Goal: Register for event/course: Sign up to attend an event or enroll in a course

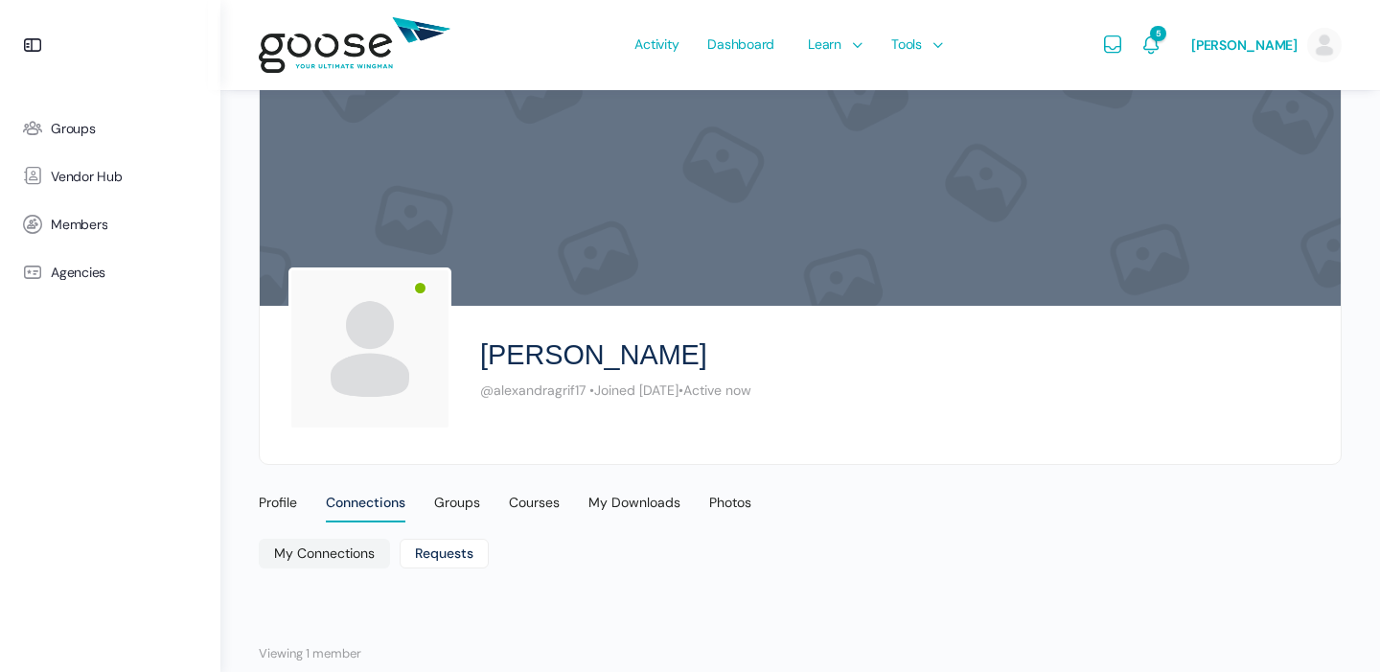
scroll to position [37, 0]
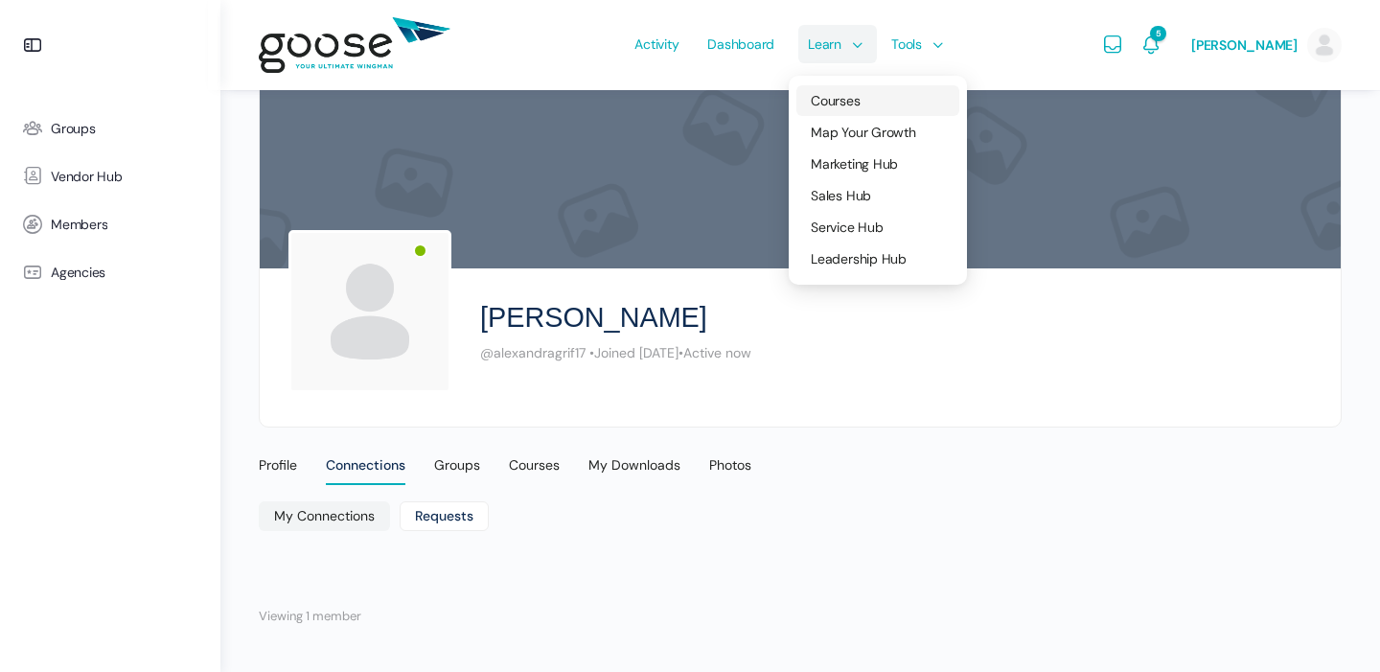
click at [834, 98] on span "Courses" at bounding box center [835, 100] width 49 height 17
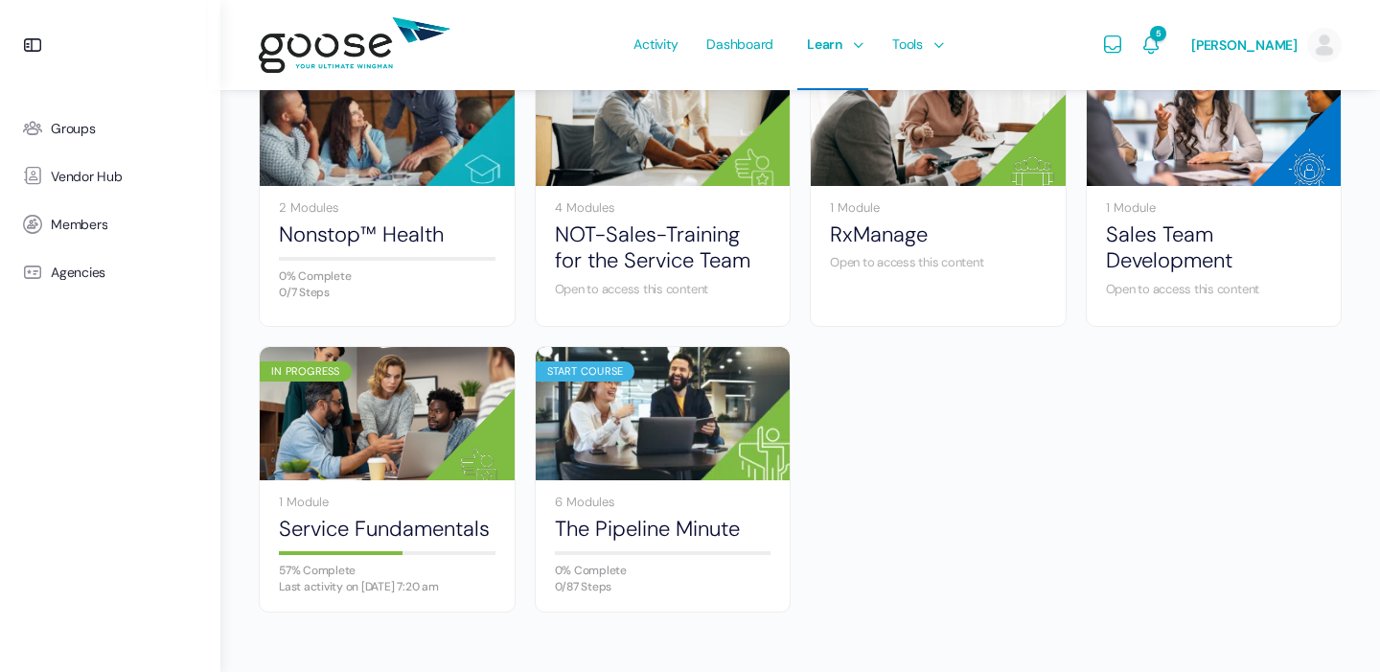
scroll to position [1249, 0]
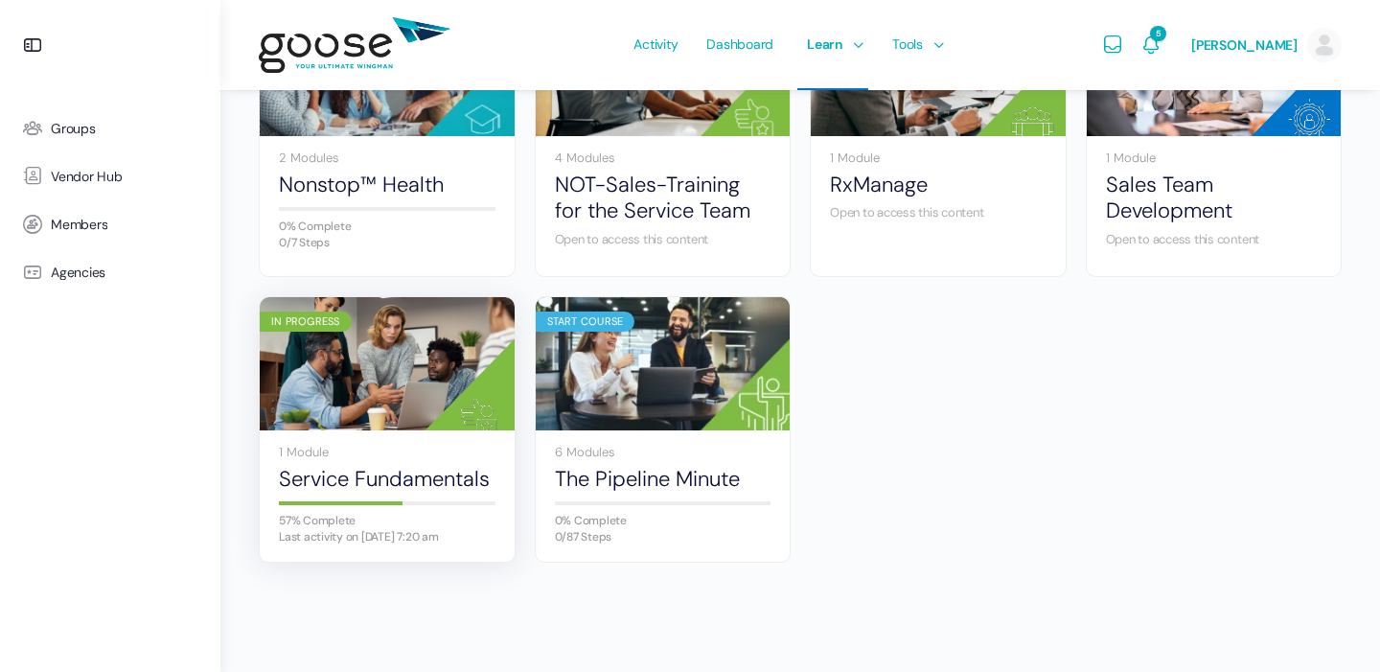
click at [404, 426] on img at bounding box center [387, 364] width 255 height 170
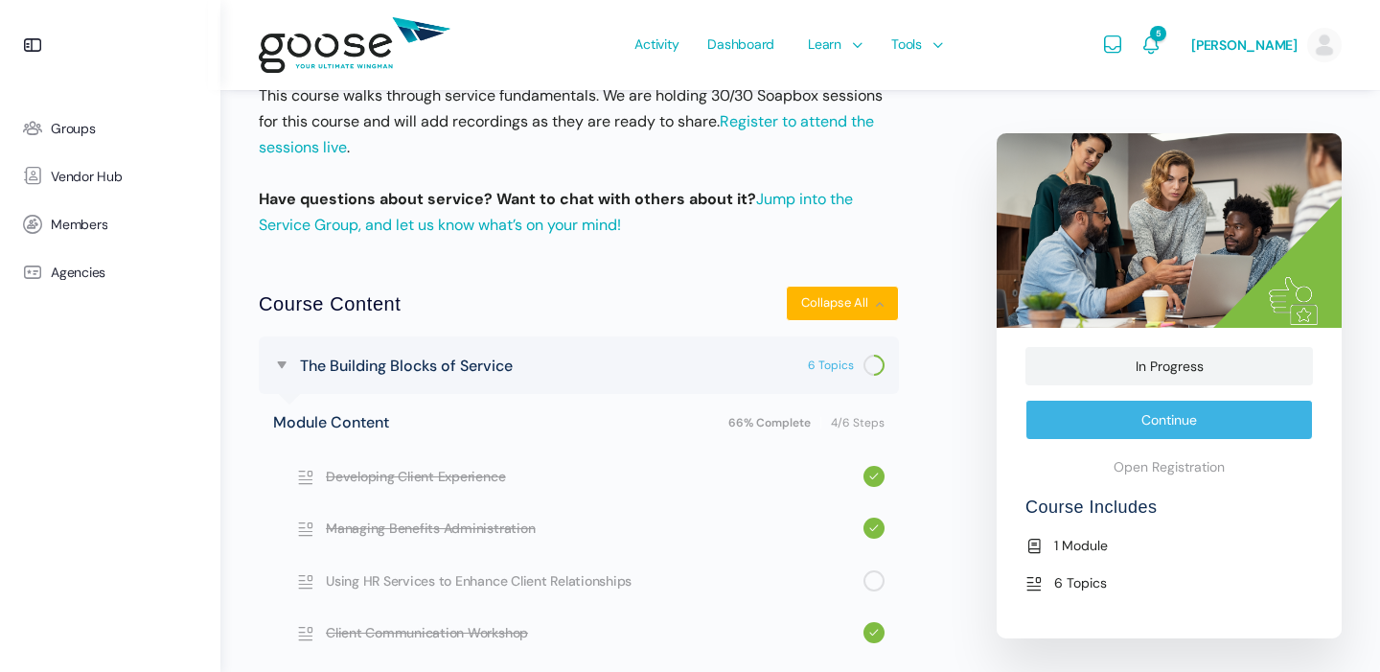
scroll to position [751, 0]
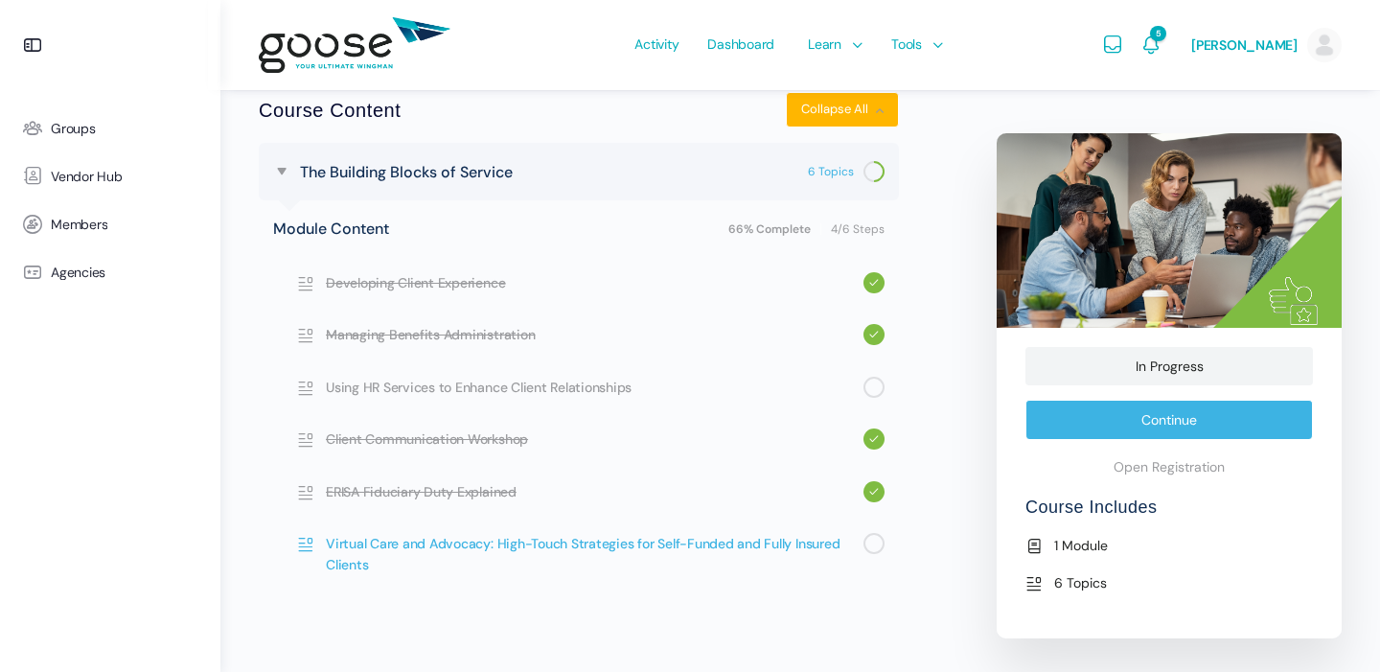
click at [604, 541] on span "Virtual Care and Advocacy: High-Touch Strategies for Self-Funded and Fully Insu…" at bounding box center [594, 554] width 537 height 43
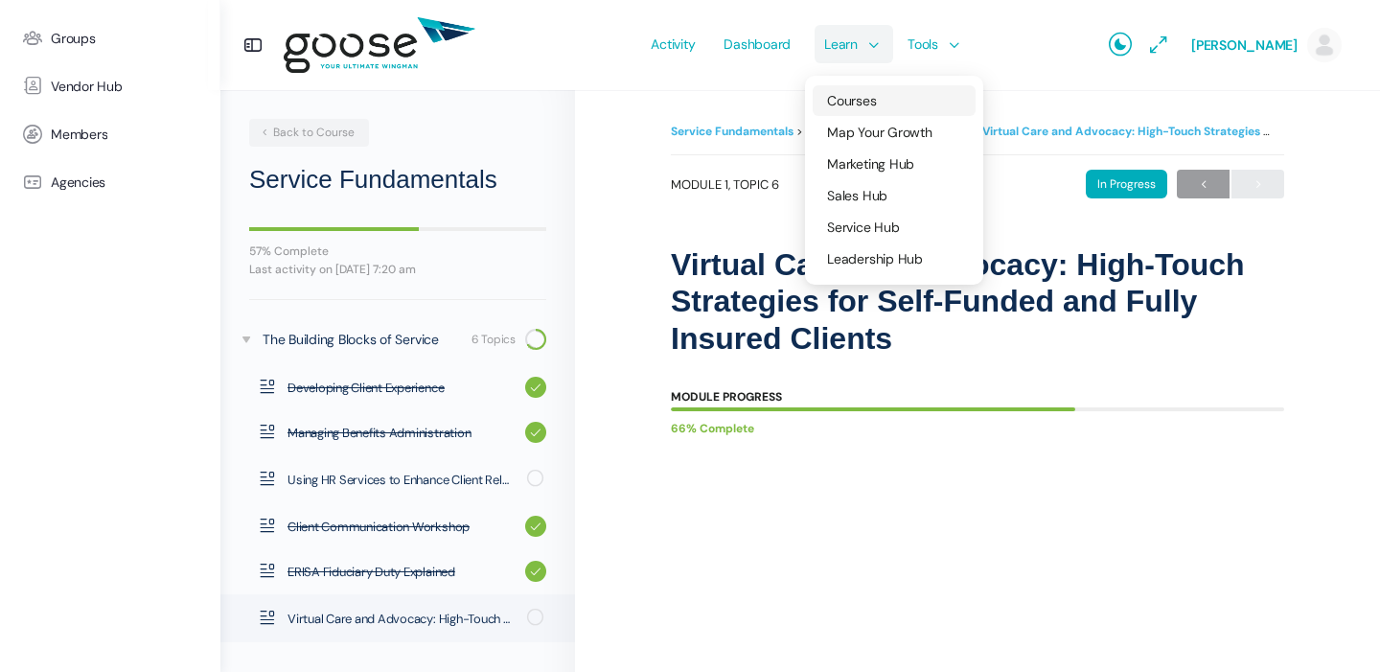
click at [843, 98] on span "Courses" at bounding box center [851, 100] width 49 height 17
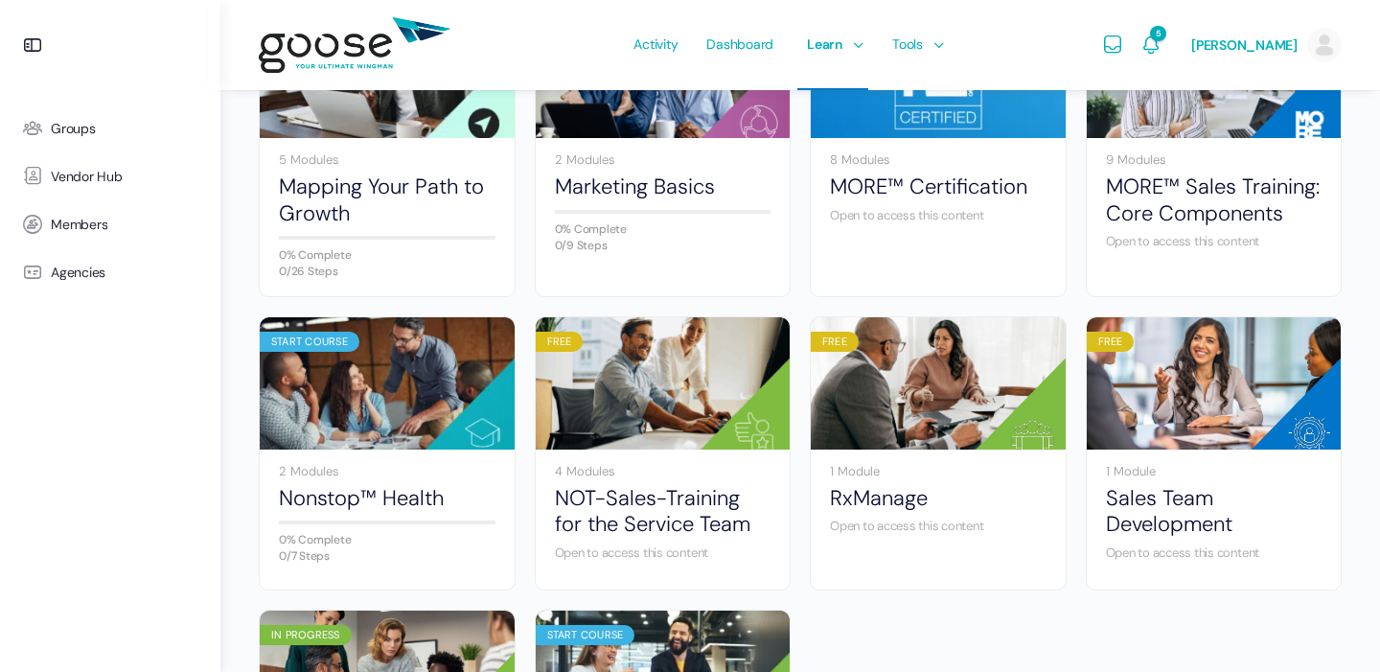
scroll to position [951, 0]
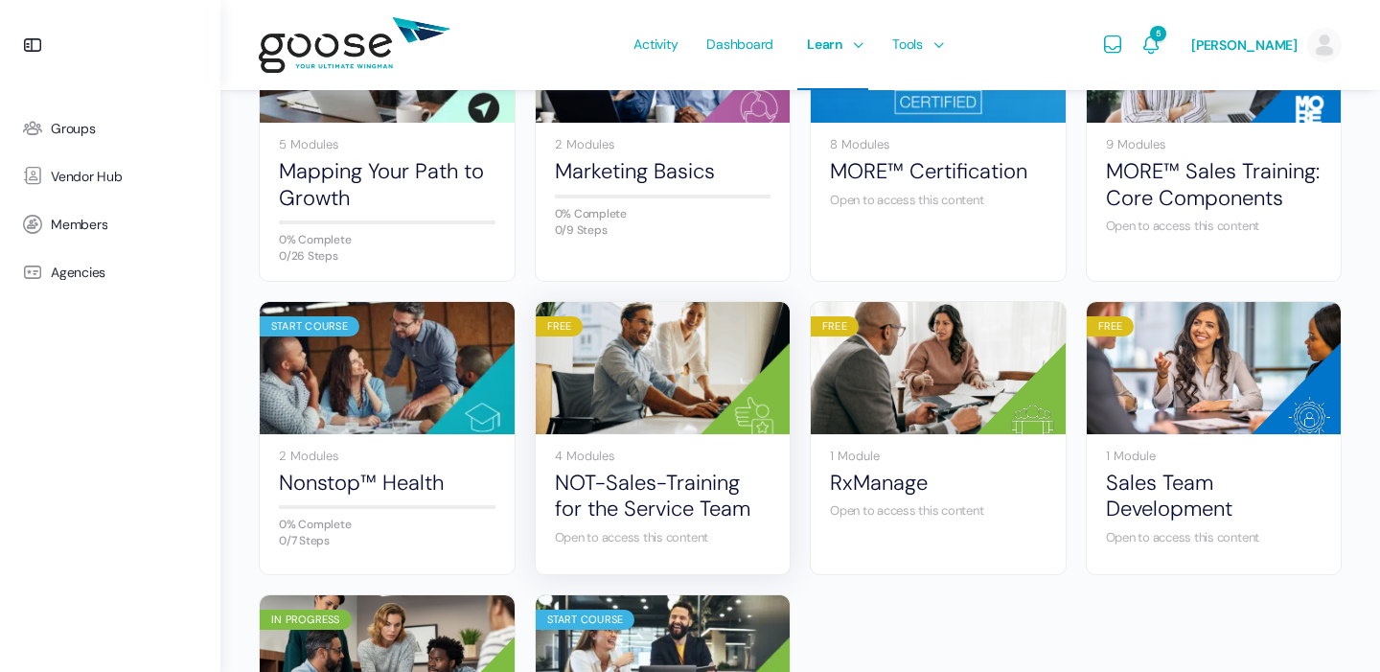
click at [666, 400] on img at bounding box center [663, 368] width 255 height 170
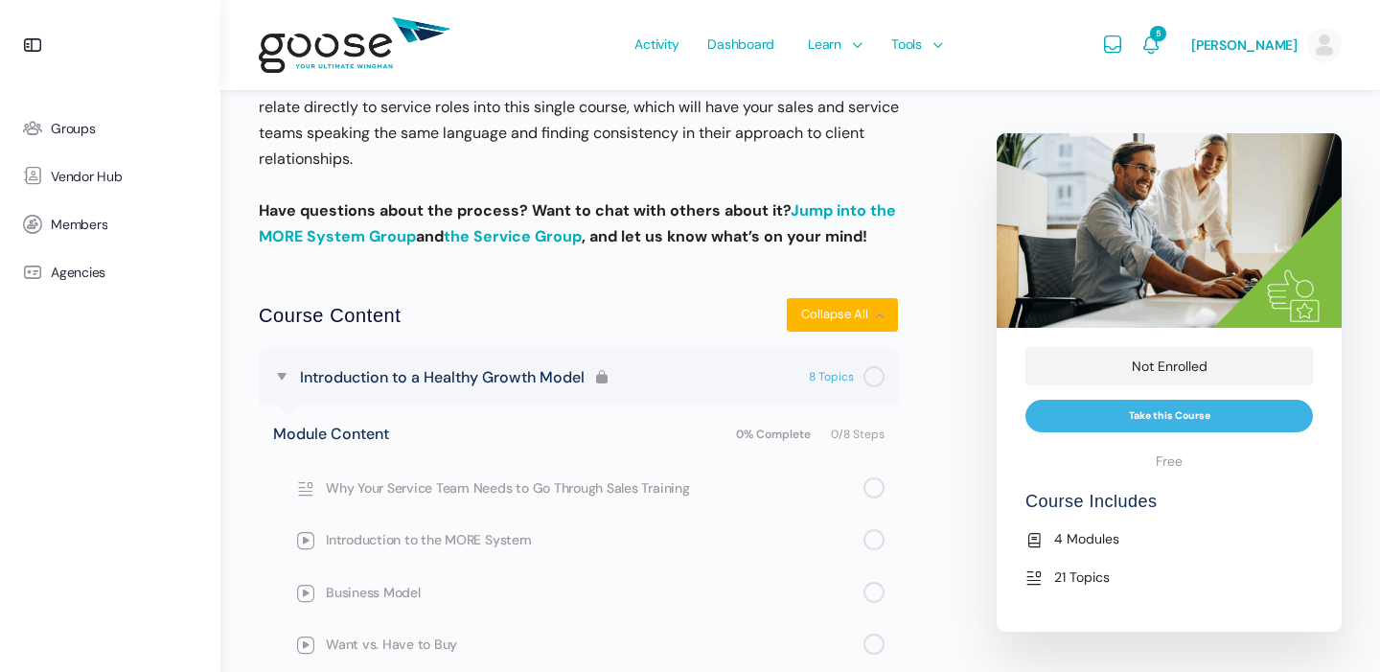
scroll to position [933, 0]
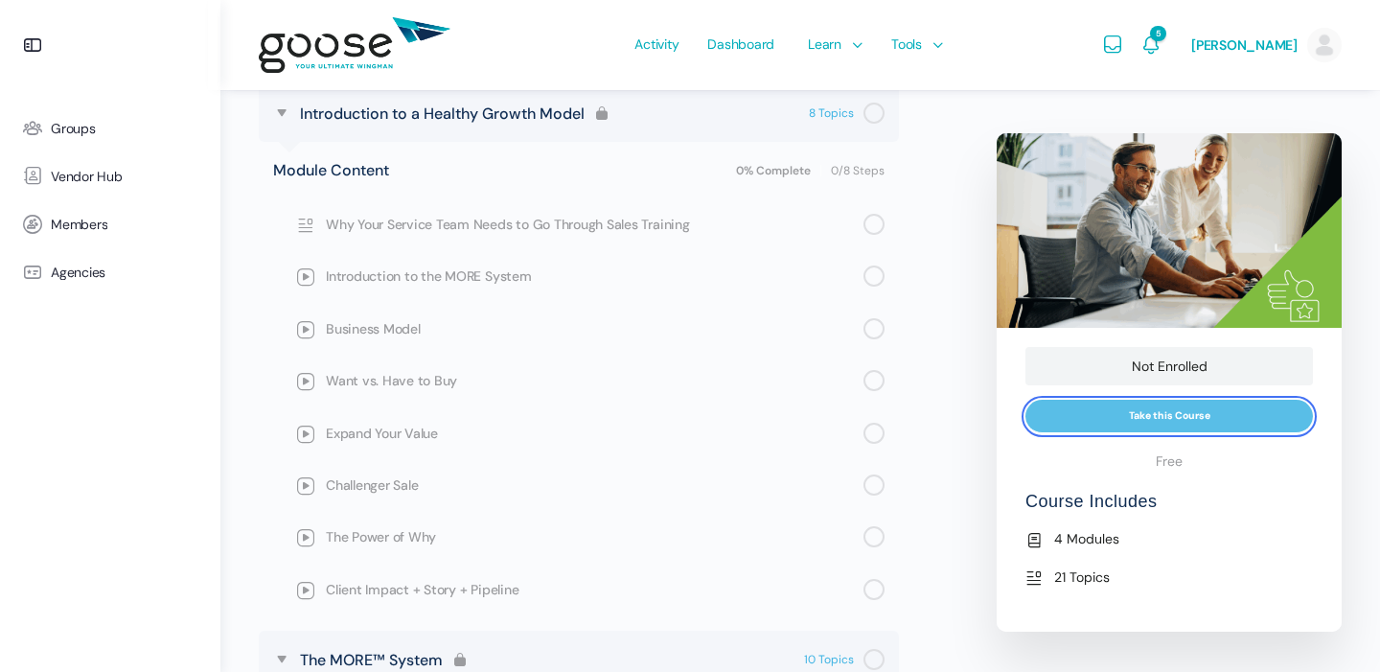
click at [1134, 416] on input "Take this Course" at bounding box center [1168, 417] width 287 height 34
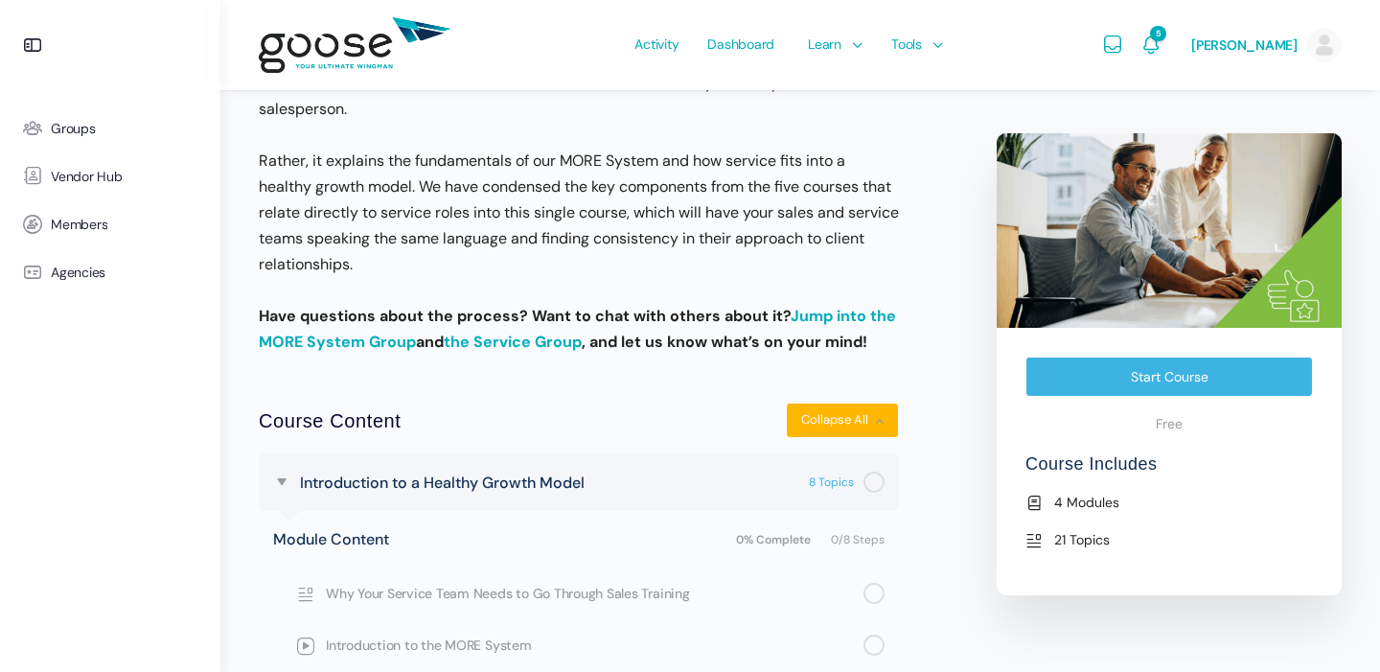
scroll to position [683, 0]
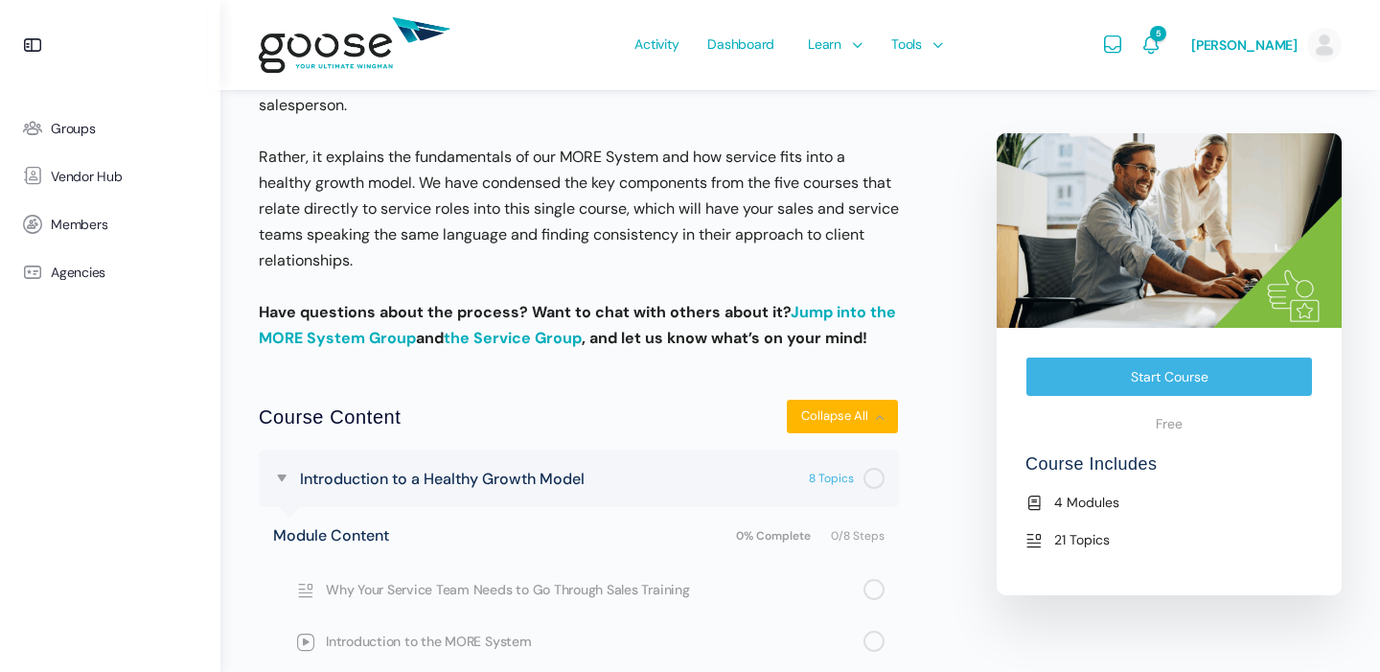
click at [1081, 376] on link "Start Course" at bounding box center [1168, 376] width 287 height 40
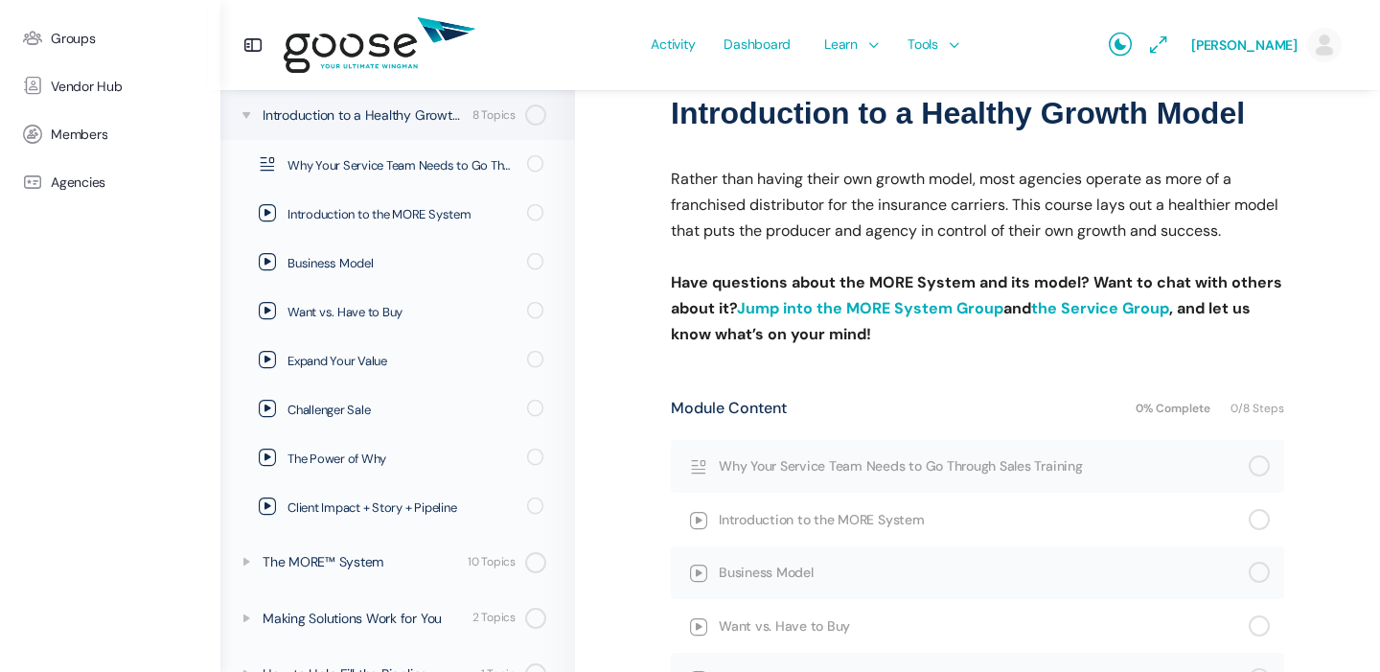
scroll to position [223, 0]
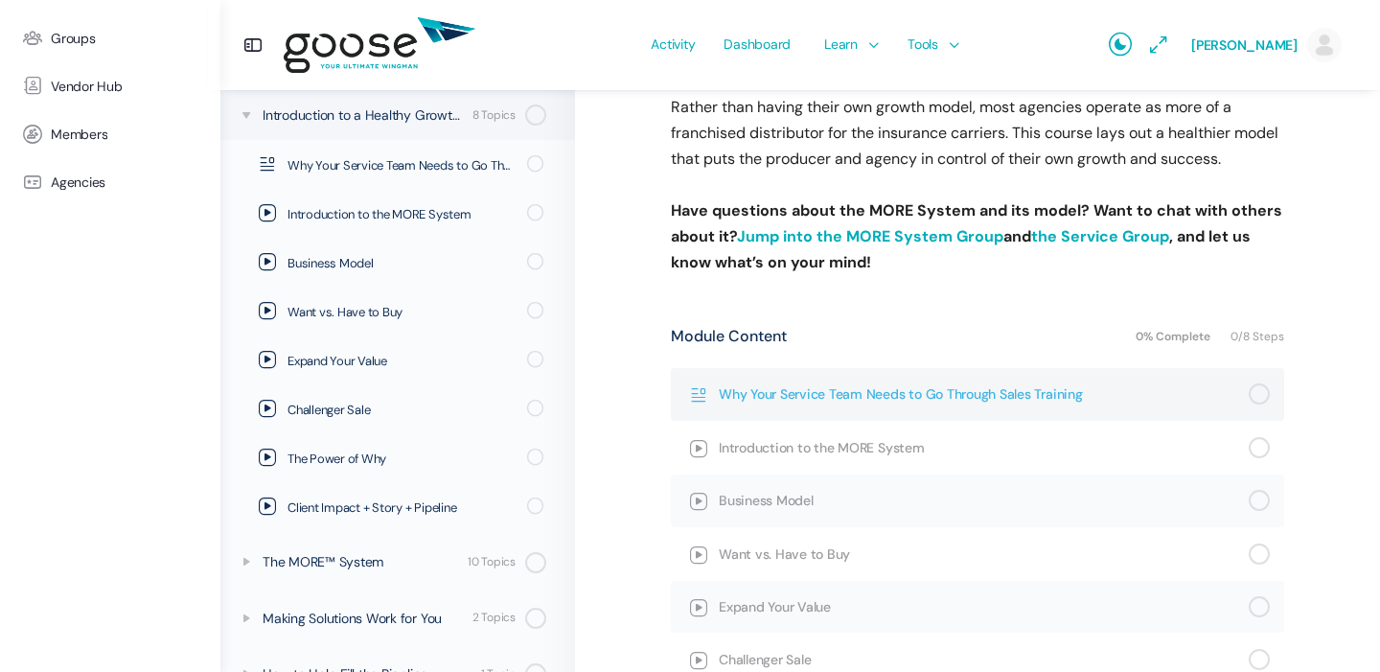
click at [992, 397] on span "Why Your Service Team Needs to Go Through Sales Training" at bounding box center [984, 393] width 530 height 21
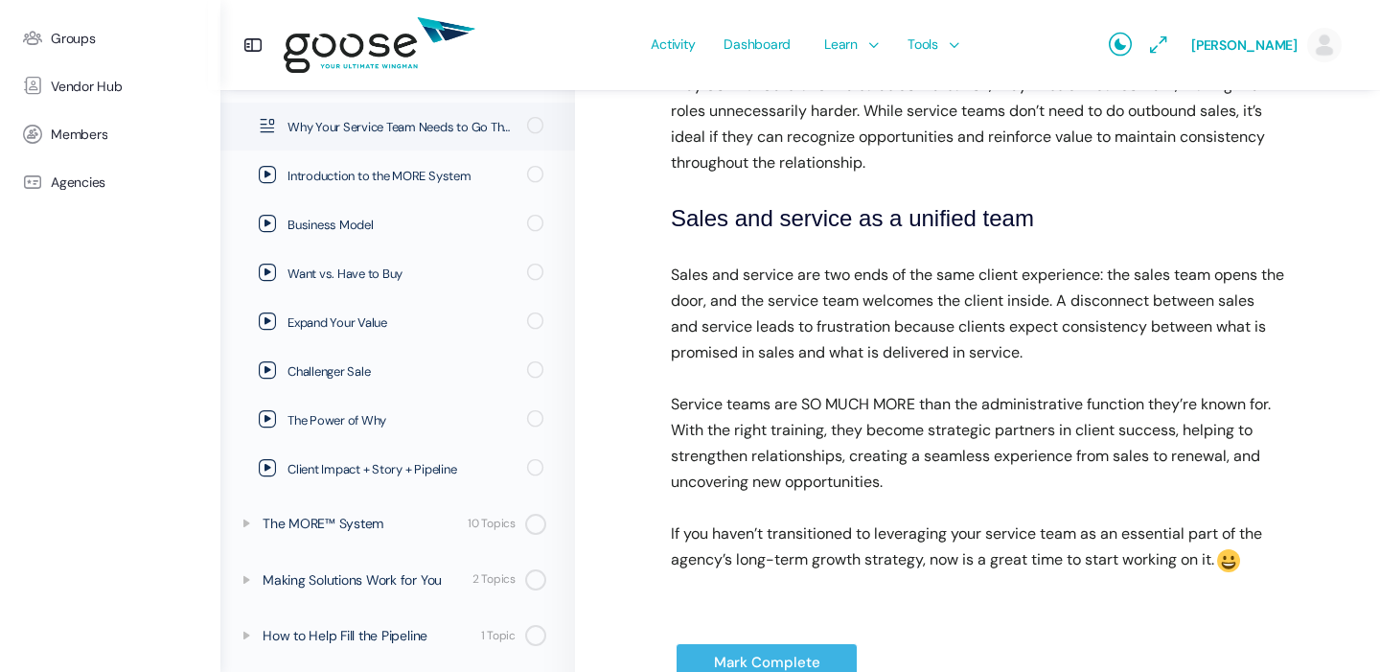
scroll to position [2840, 0]
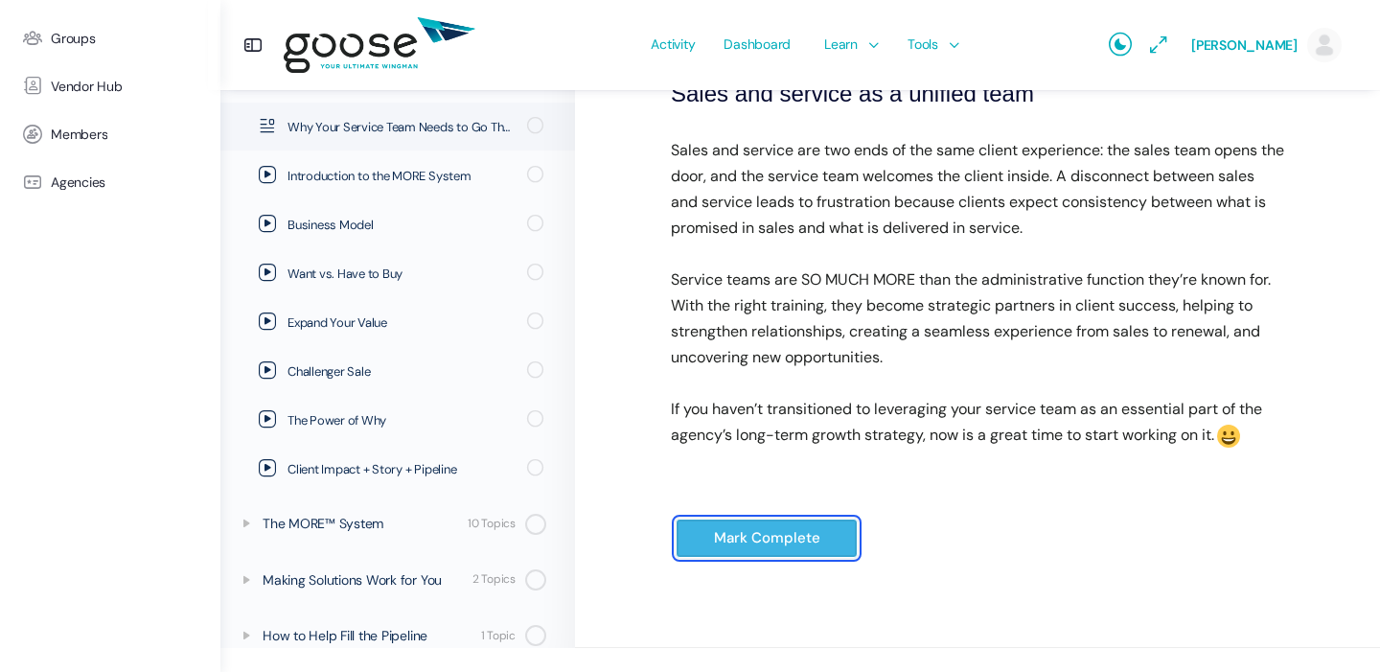
click at [768, 558] on input "Mark Complete" at bounding box center [766, 537] width 182 height 39
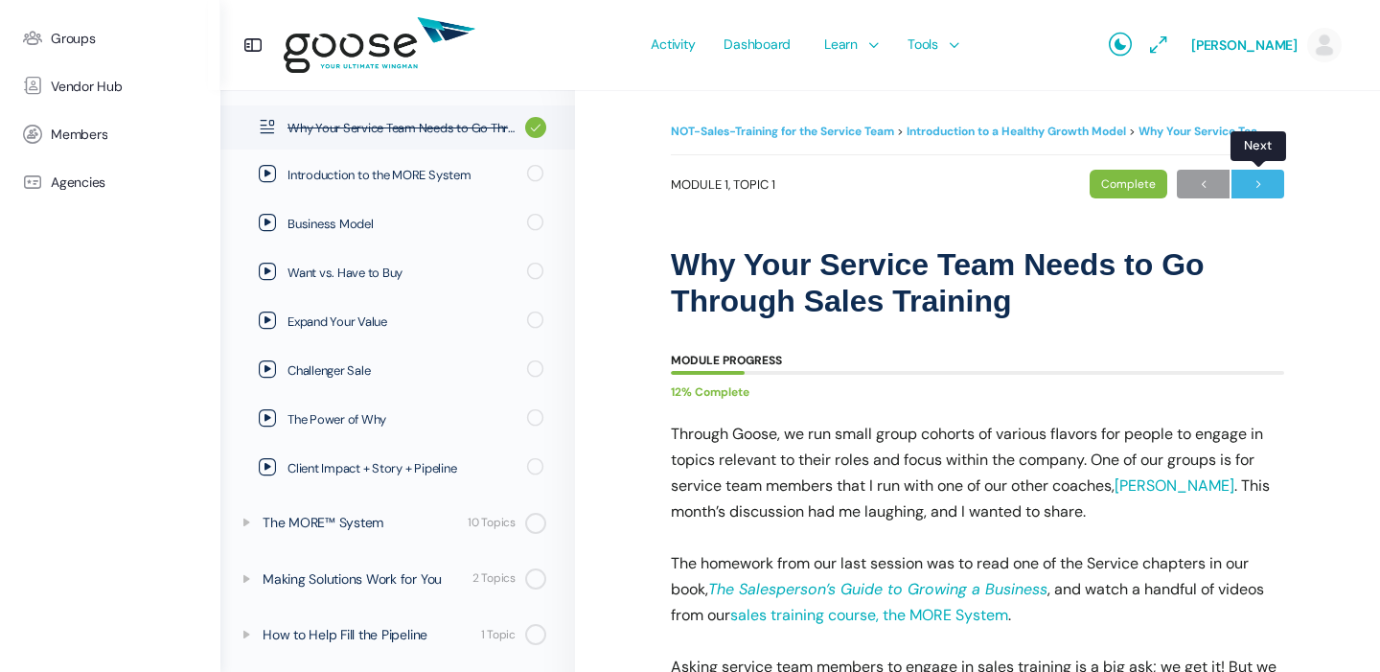
click at [1266, 192] on span "→" at bounding box center [1257, 185] width 53 height 26
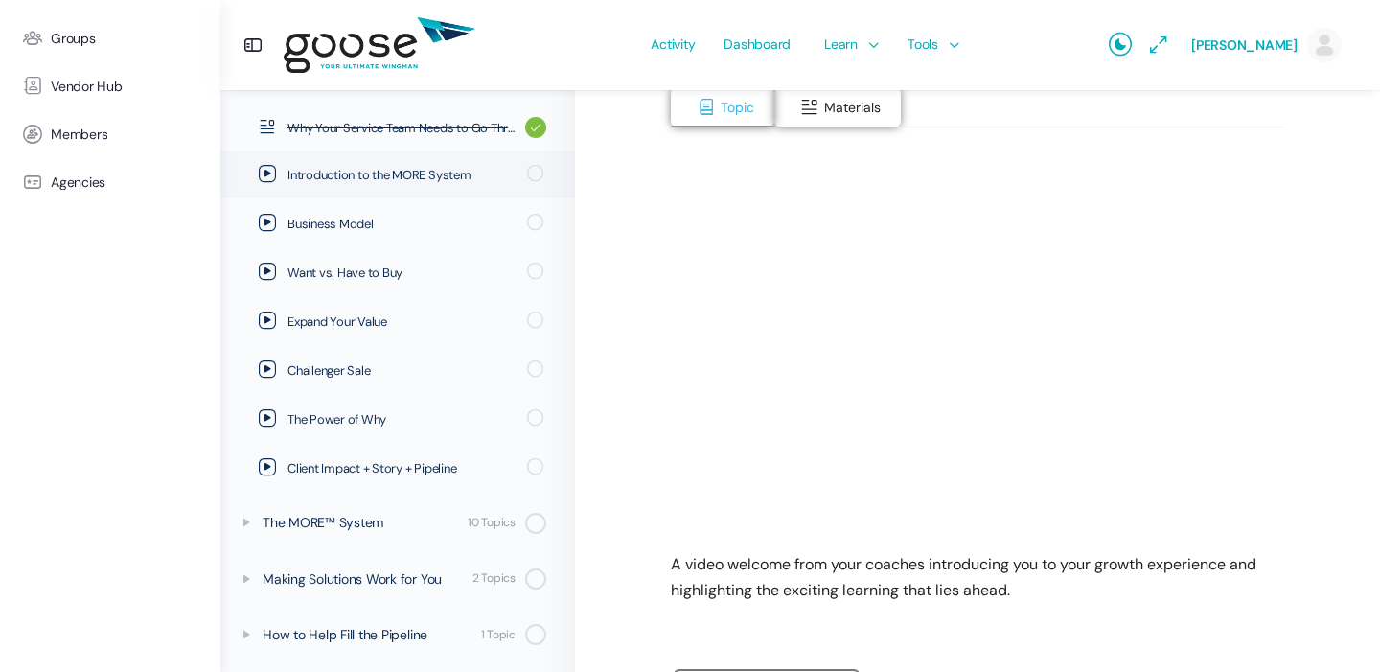
scroll to position [424, 0]
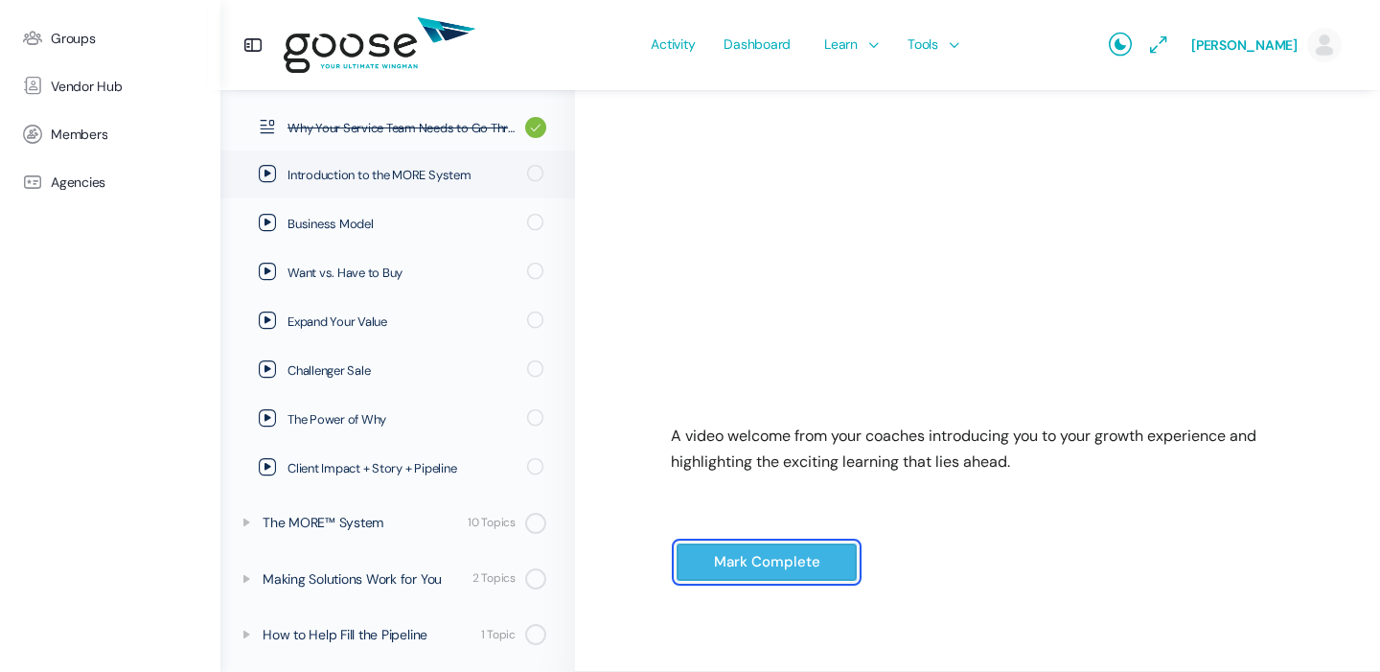
click at [782, 579] on input "Mark Complete" at bounding box center [766, 561] width 182 height 39
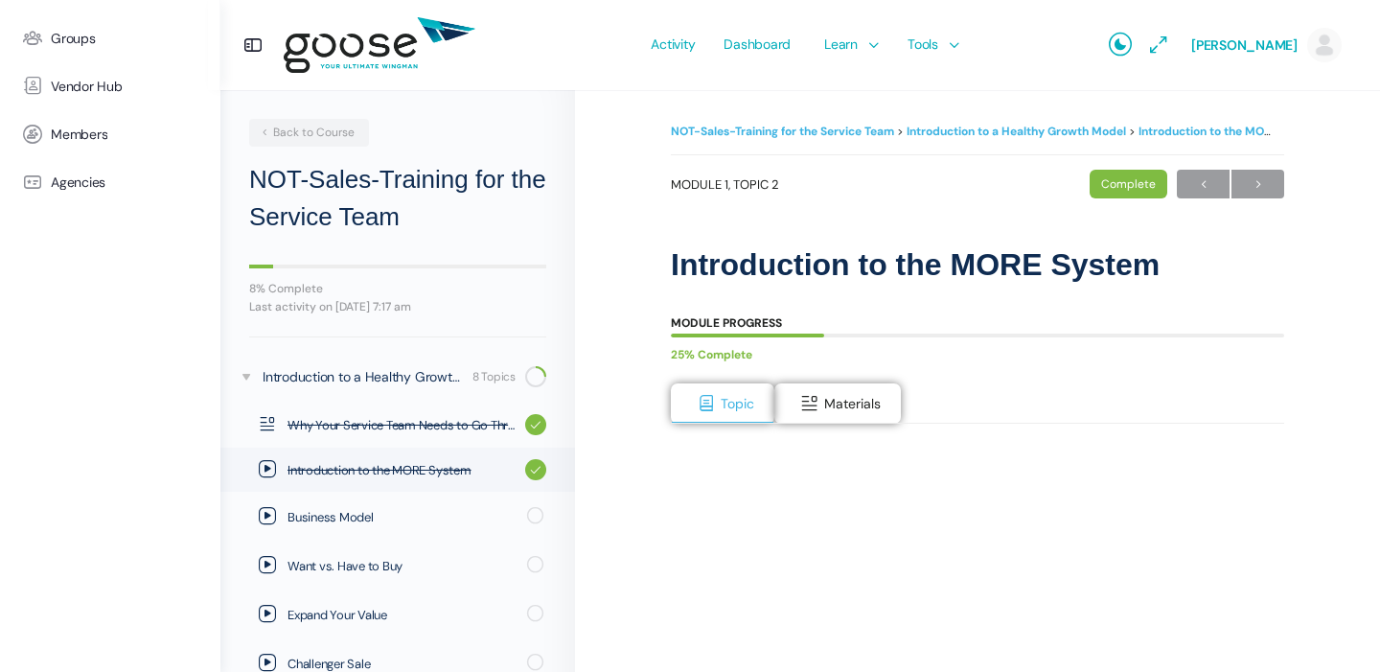
scroll to position [293, 0]
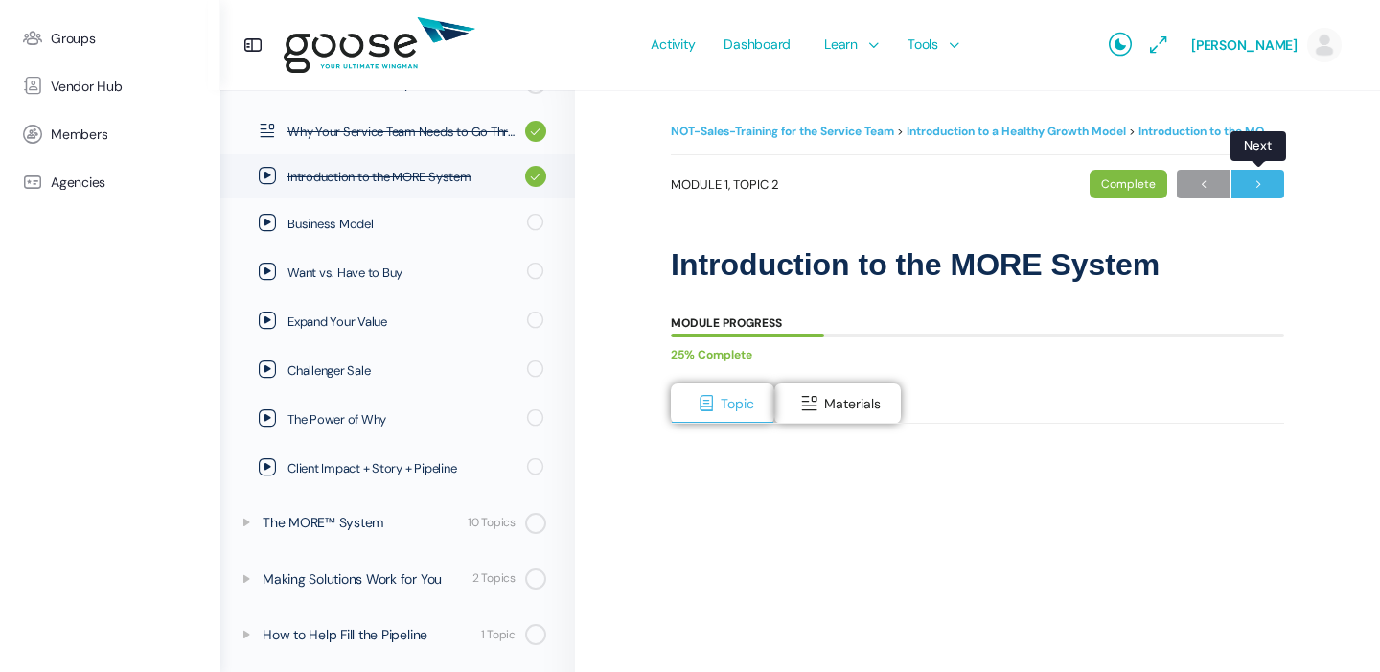
click at [1250, 189] on span "→" at bounding box center [1257, 185] width 53 height 26
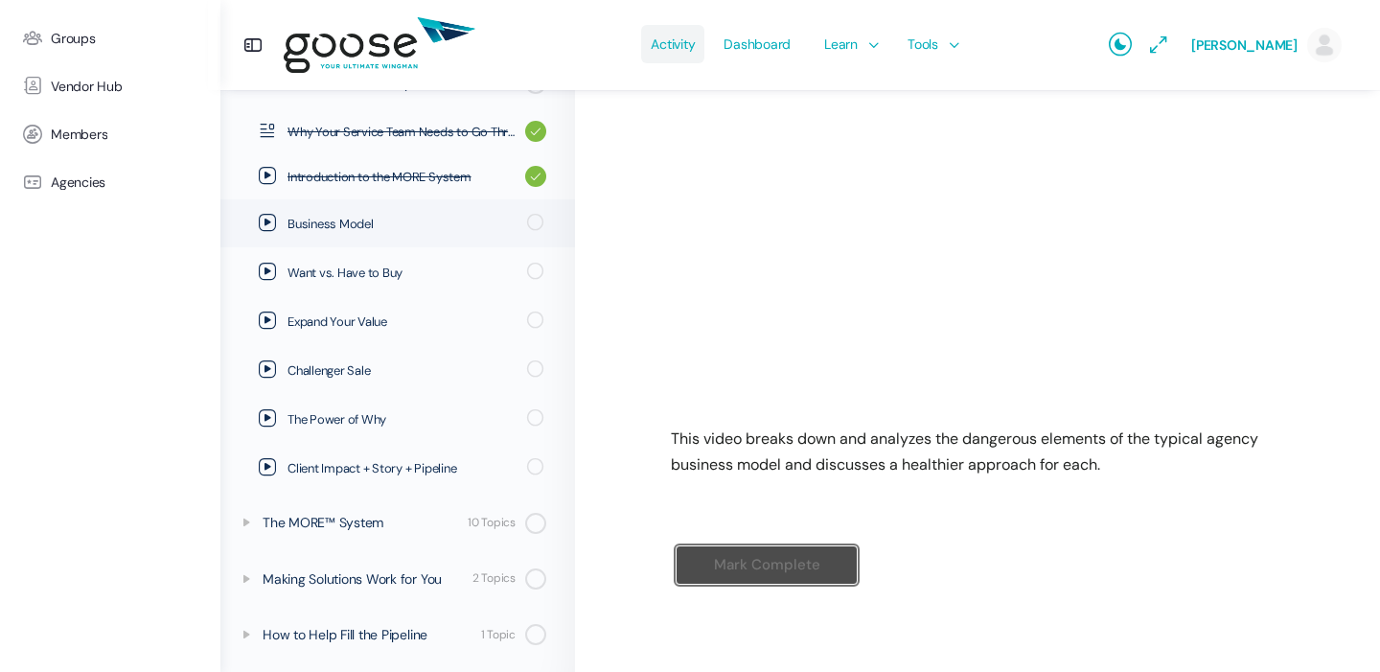
scroll to position [424, 0]
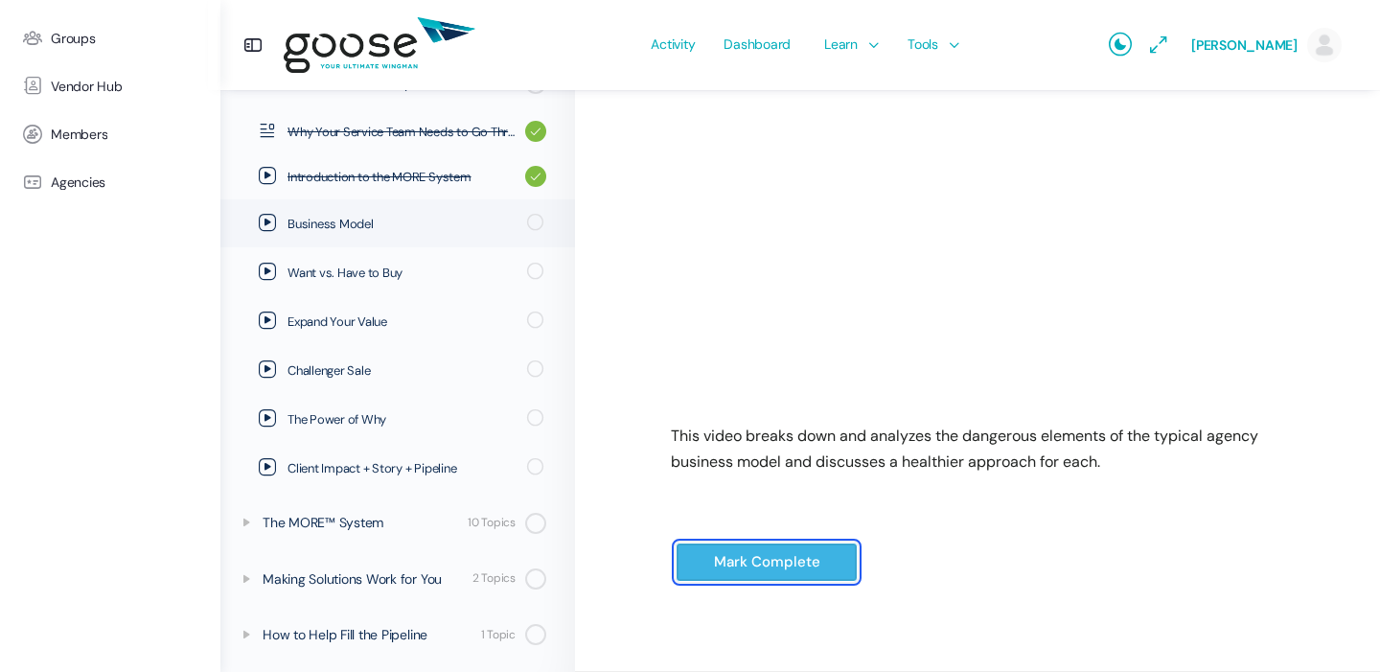
click at [794, 554] on input "Mark Complete" at bounding box center [766, 561] width 182 height 39
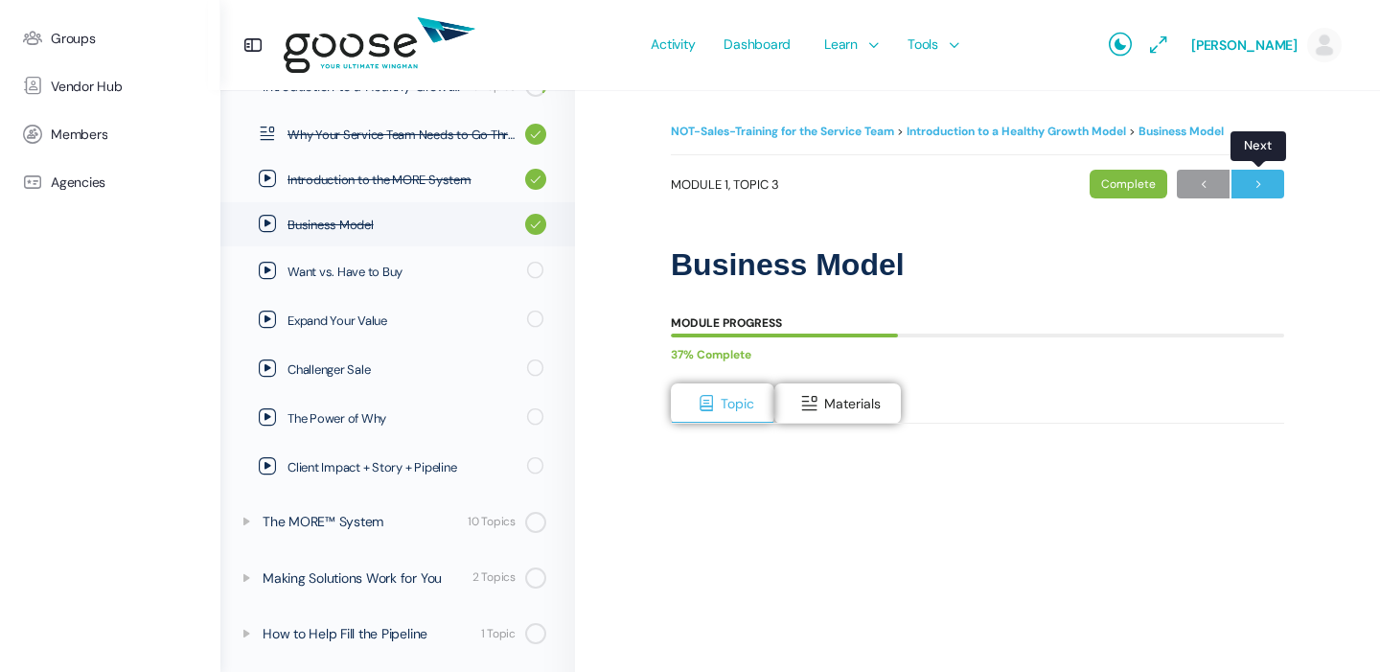
click at [1260, 186] on span "→" at bounding box center [1257, 185] width 53 height 26
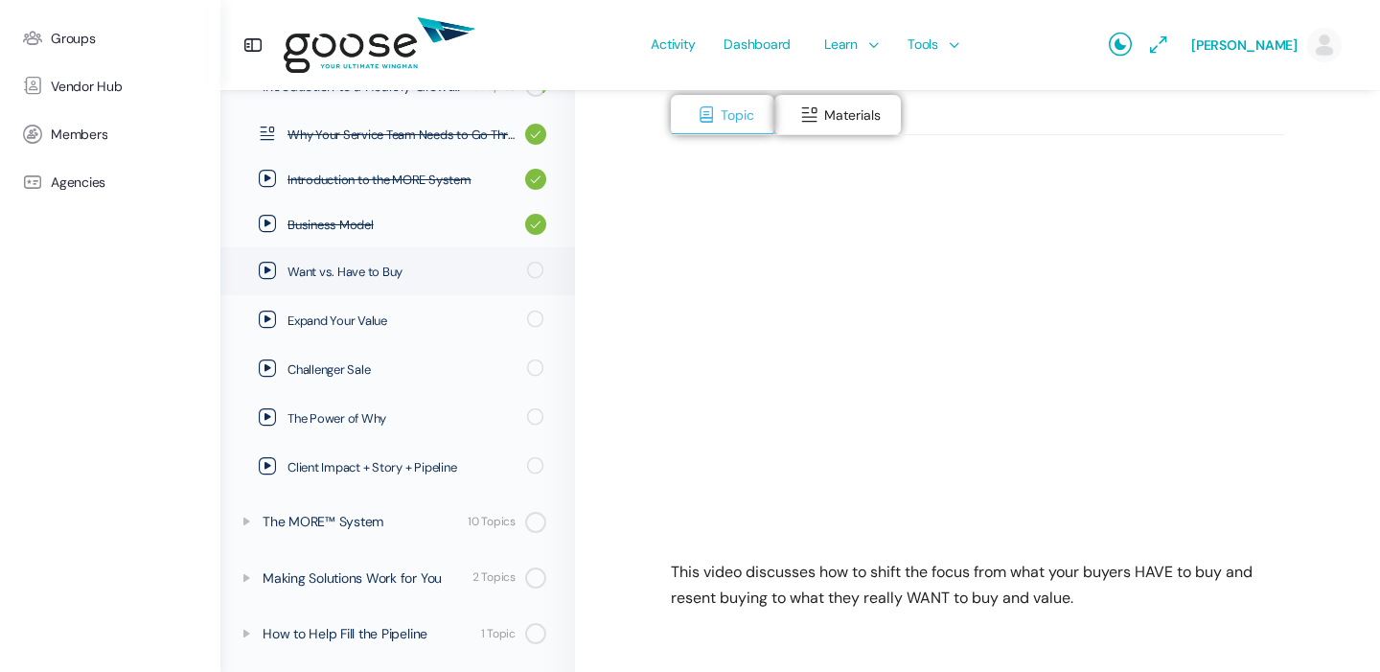
scroll to position [335, 0]
